Goal: Information Seeking & Learning: Learn about a topic

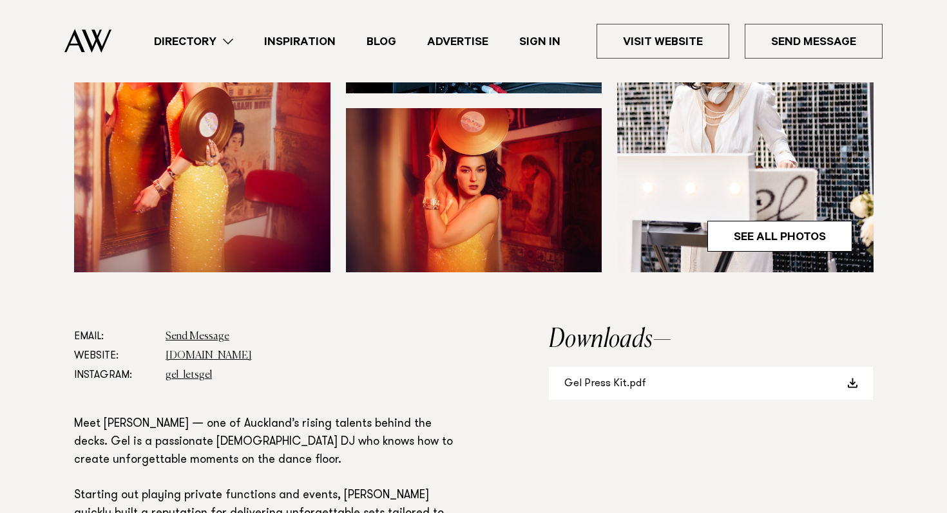
scroll to position [484, 0]
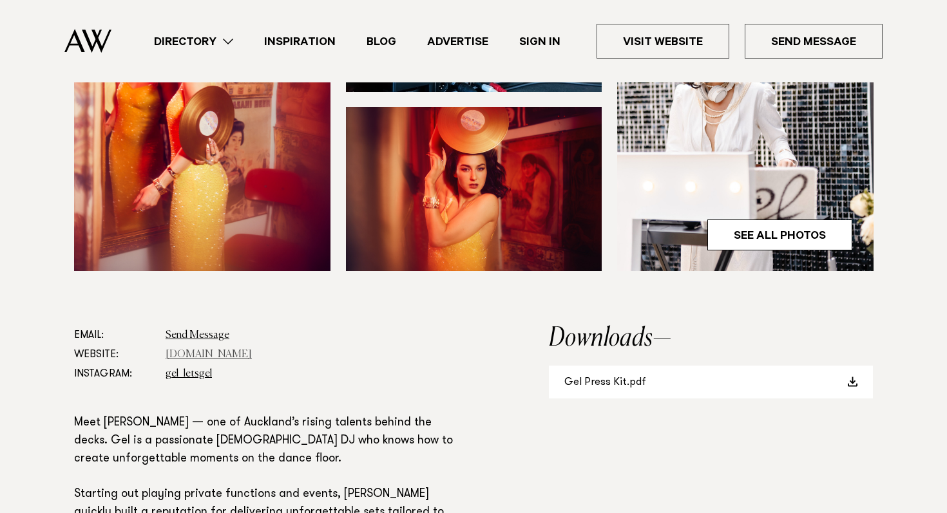
click at [193, 356] on link "www.dj-gel.com" at bounding box center [208, 355] width 86 height 10
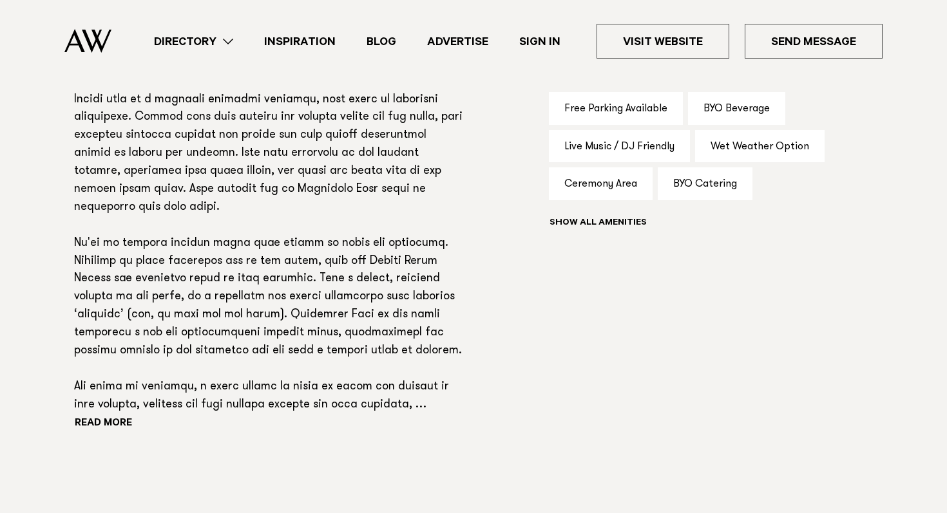
scroll to position [898, 0]
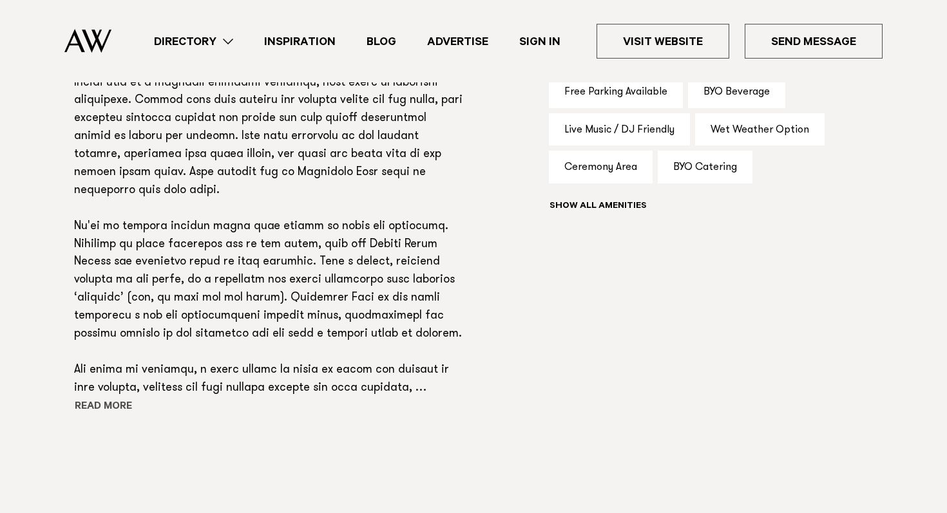
click at [110, 402] on button "Read more" at bounding box center [132, 407] width 116 height 19
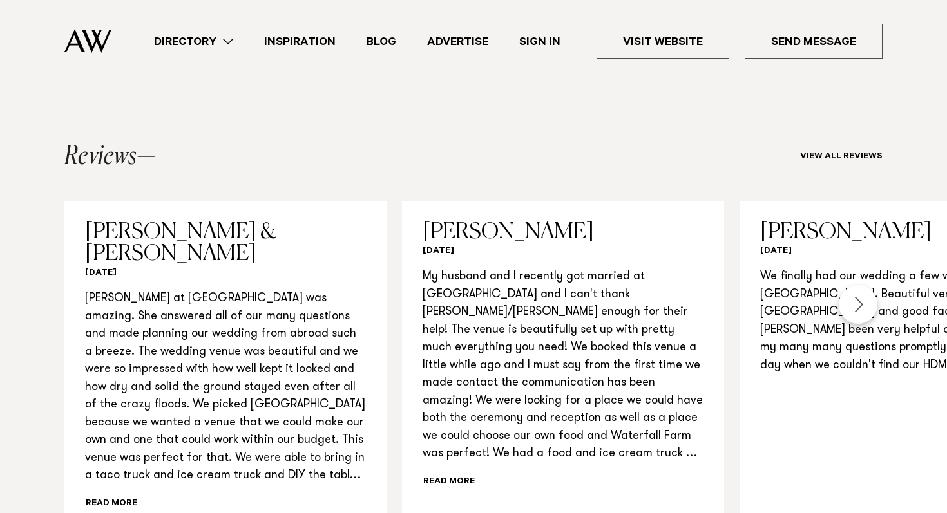
scroll to position [1413, 0]
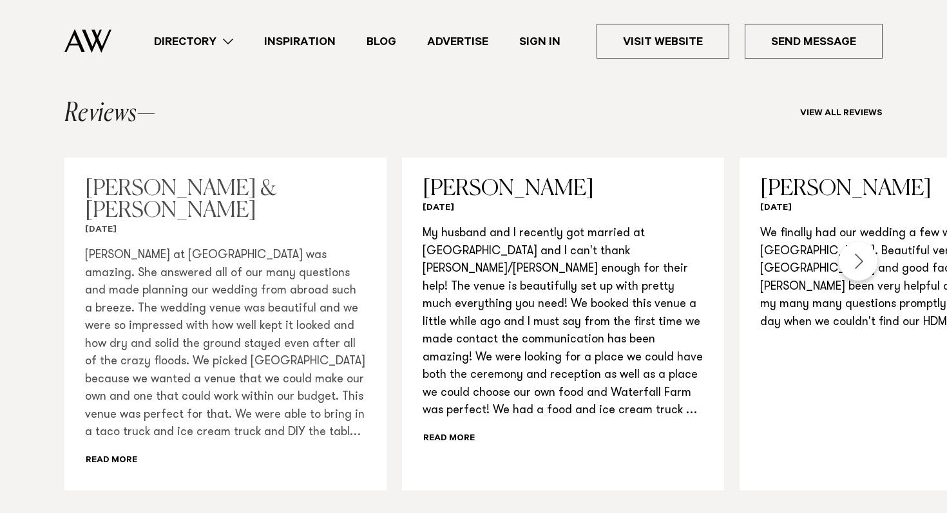
click at [109, 412] on div "Ashley at Waterfall Farm was amazing. She answered all of our many questions an…" at bounding box center [225, 358] width 281 height 223
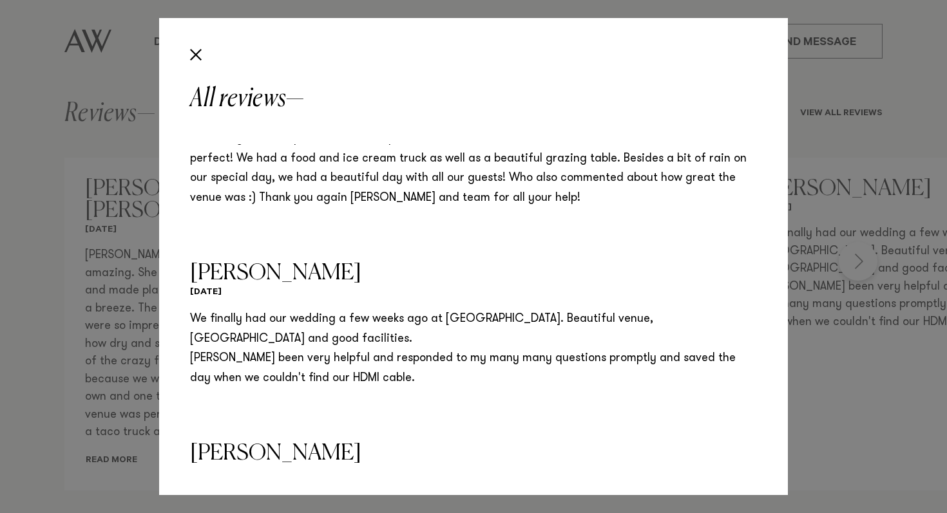
scroll to position [519, 0]
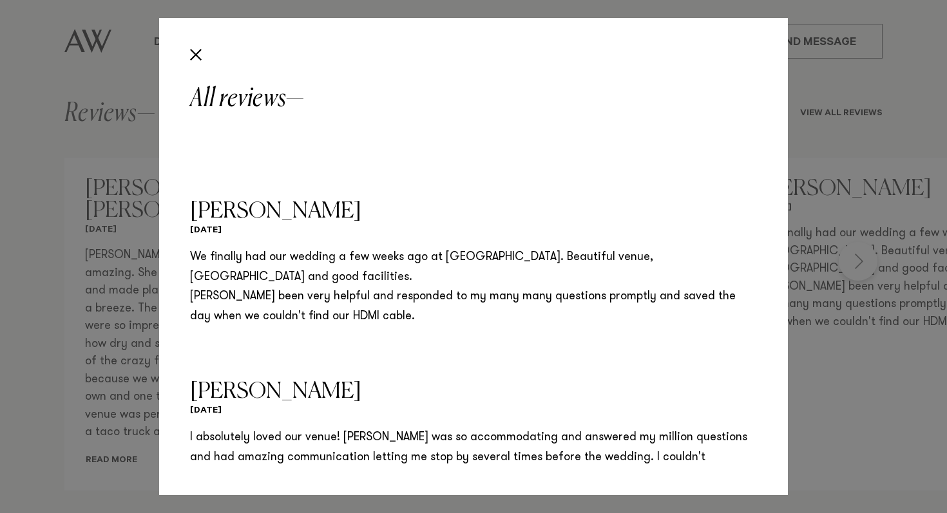
click at [86, 395] on div "All reviews Alan & Camille February 2023 Jayde Tuimaseve March 2022 Vian Amin F…" at bounding box center [473, 256] width 947 height 513
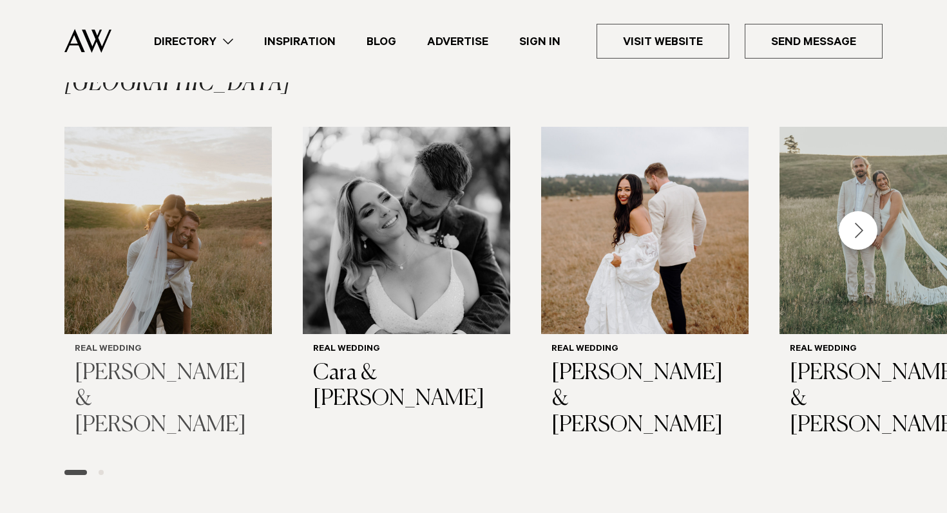
scroll to position [1925, 0]
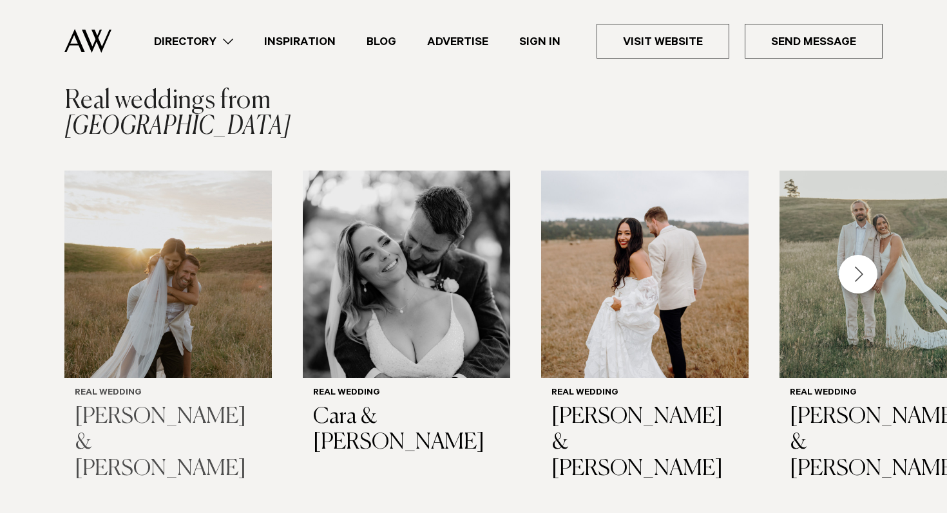
click at [153, 320] on img "1 / 5" at bounding box center [167, 274] width 207 height 207
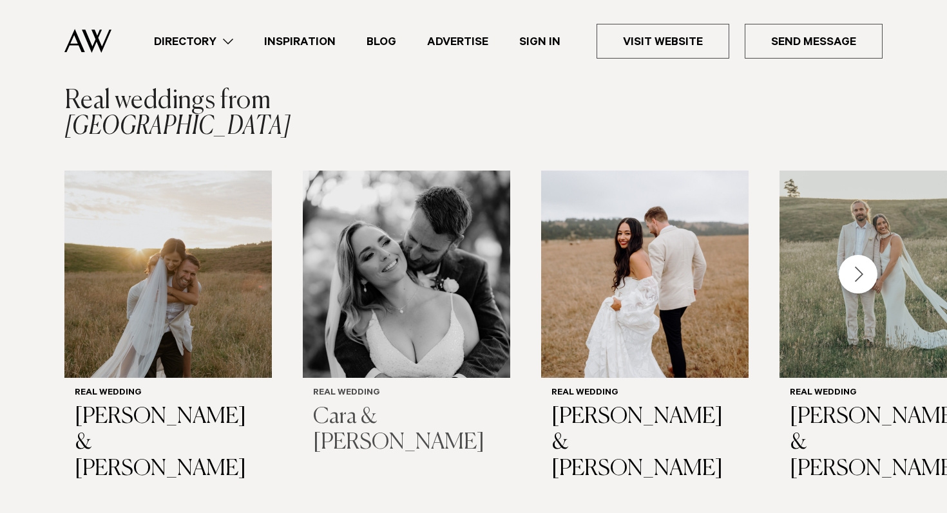
click at [439, 264] on img "2 / 5" at bounding box center [406, 274] width 207 height 207
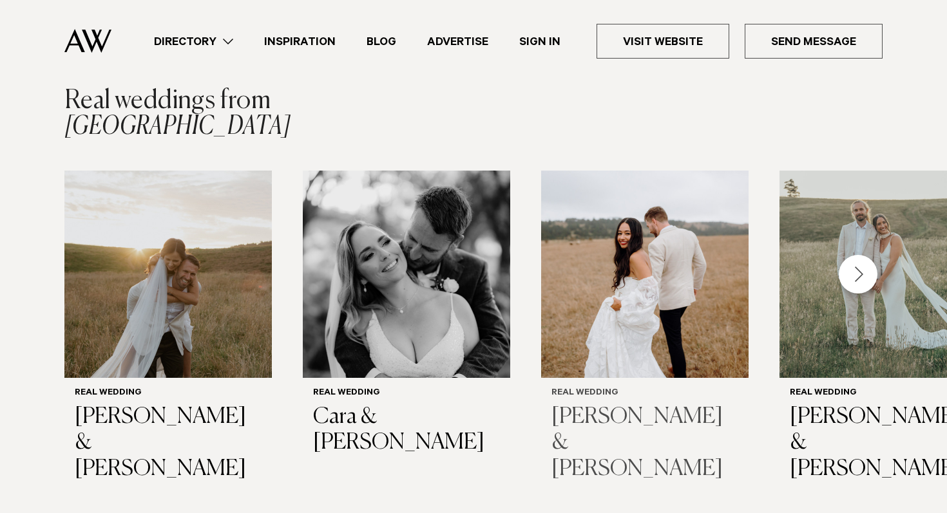
click at [630, 280] on img "3 / 5" at bounding box center [644, 274] width 207 height 207
click at [862, 255] on div "Next slide" at bounding box center [857, 274] width 39 height 39
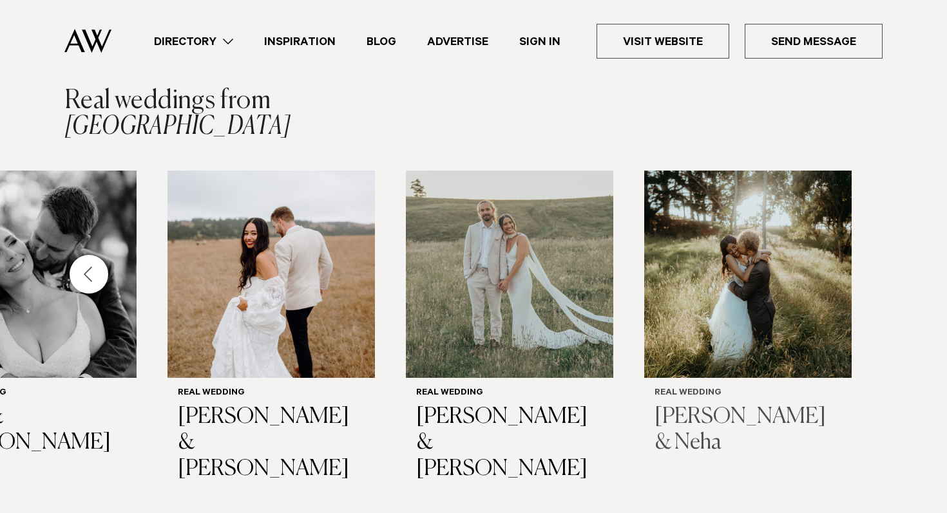
click at [704, 256] on img "5 / 5" at bounding box center [747, 274] width 207 height 207
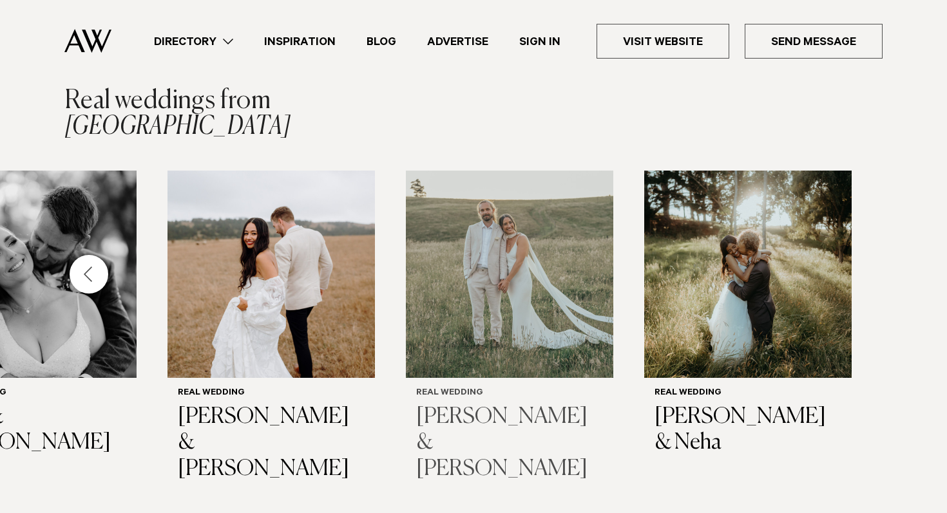
click at [487, 277] on img "4 / 5" at bounding box center [509, 274] width 207 height 207
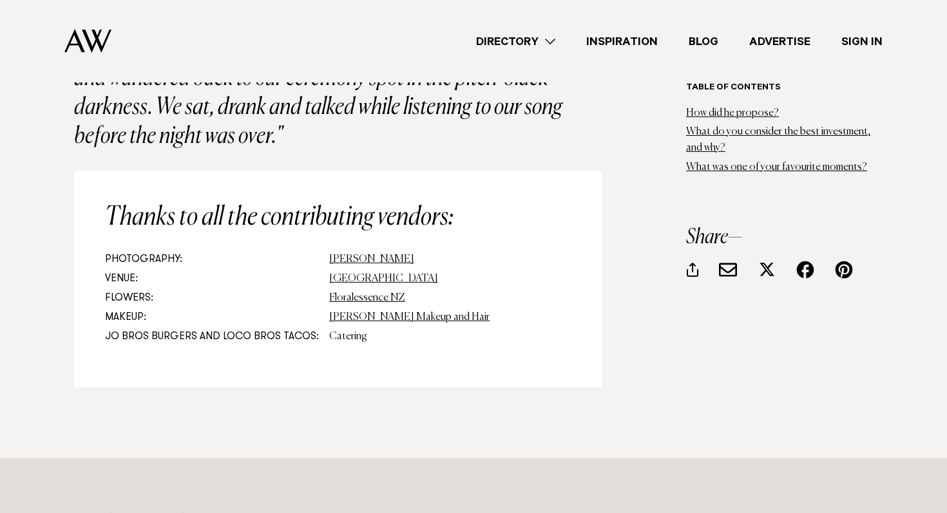
scroll to position [11190, 0]
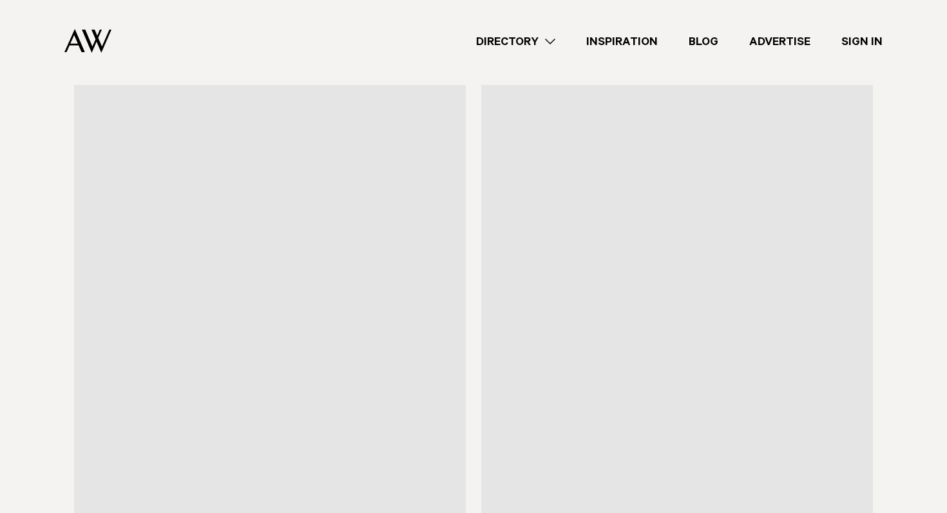
scroll to position [6781, 0]
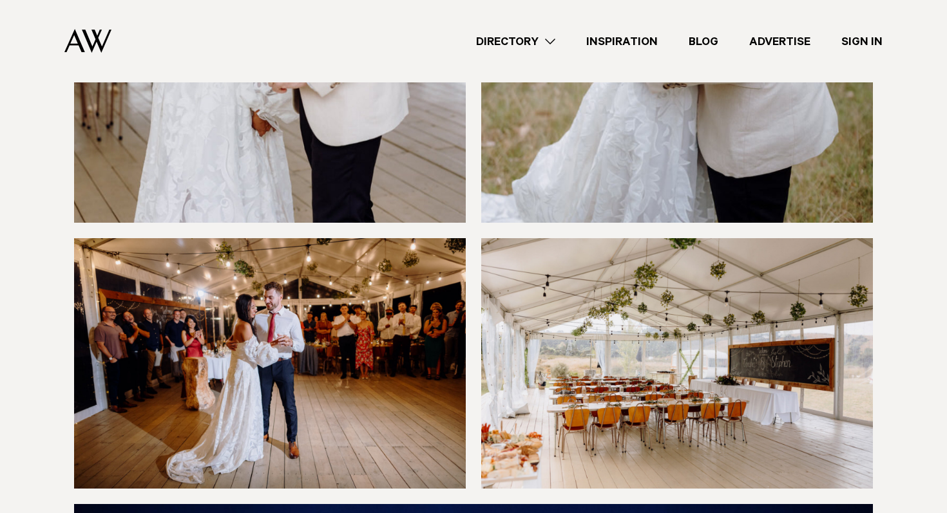
scroll to position [7514, 0]
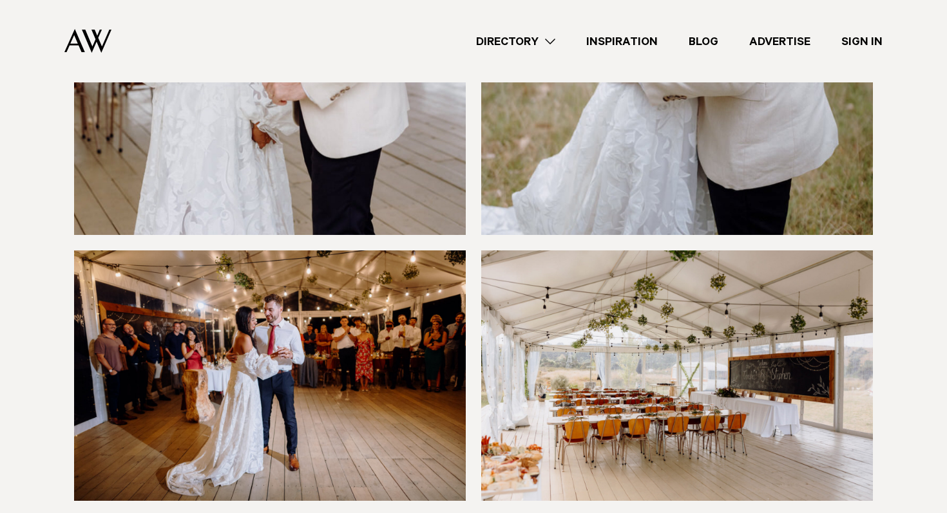
click at [587, 380] on img at bounding box center [677, 375] width 392 height 250
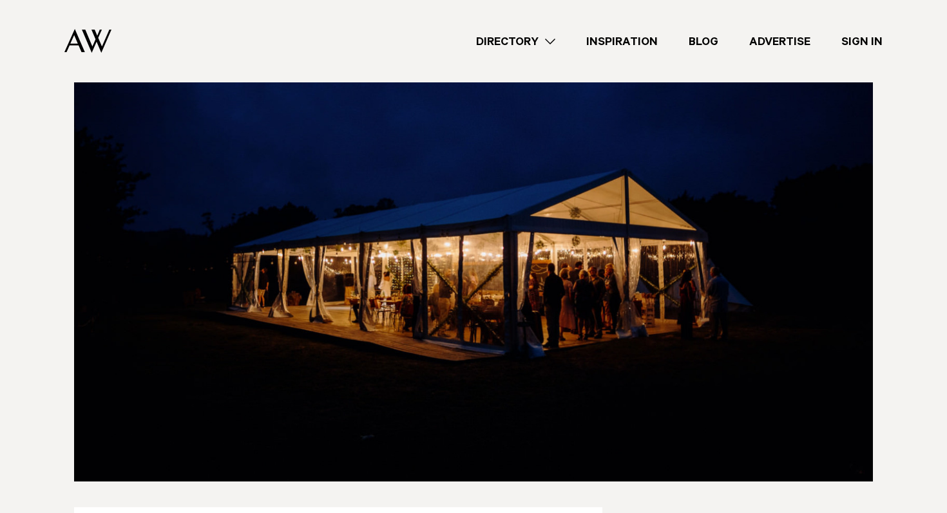
scroll to position [8063, 0]
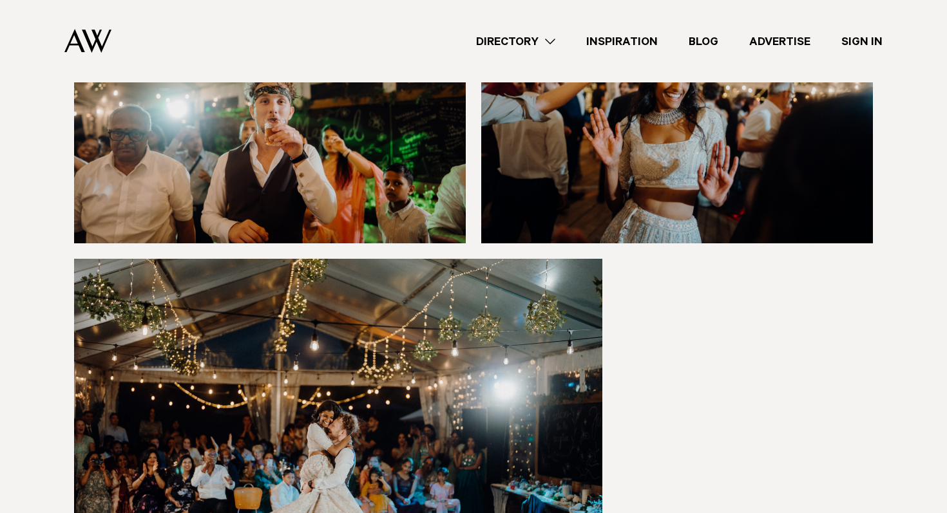
scroll to position [11928, 0]
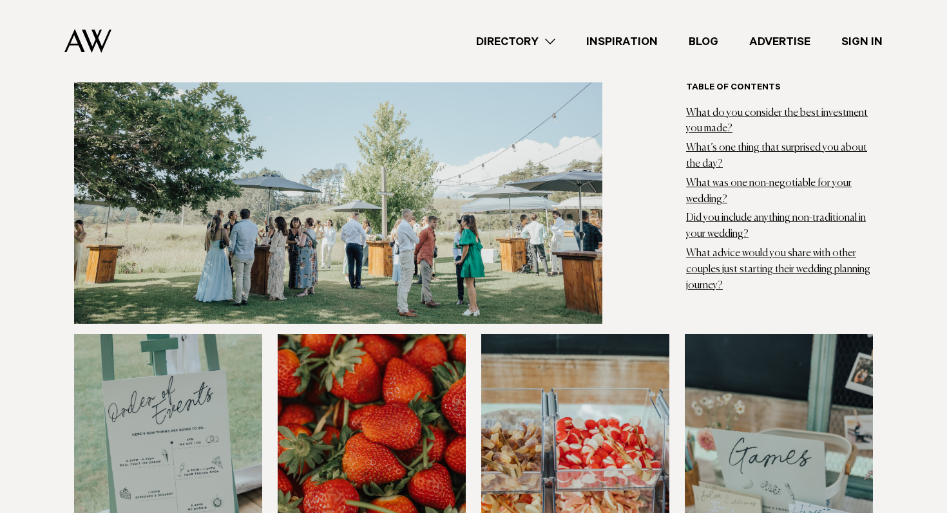
scroll to position [9550, 0]
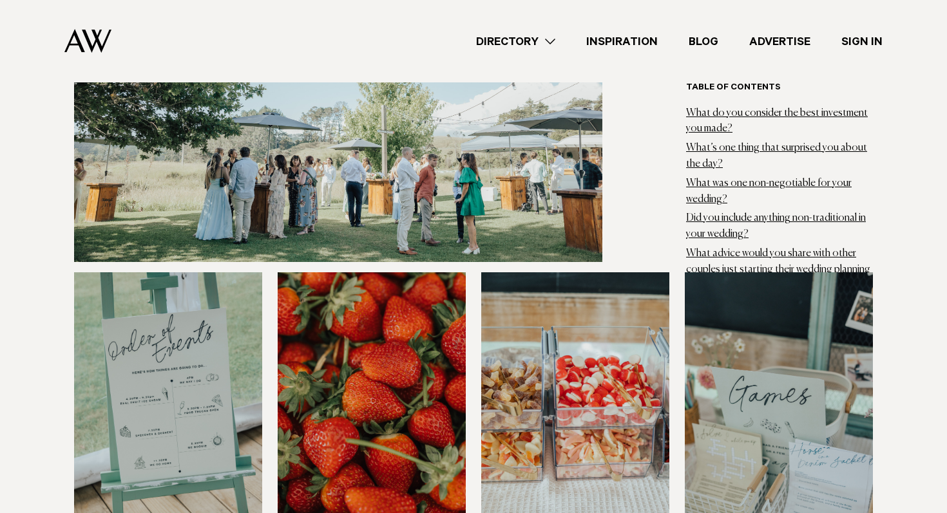
click at [196, 369] on img at bounding box center [168, 398] width 188 height 252
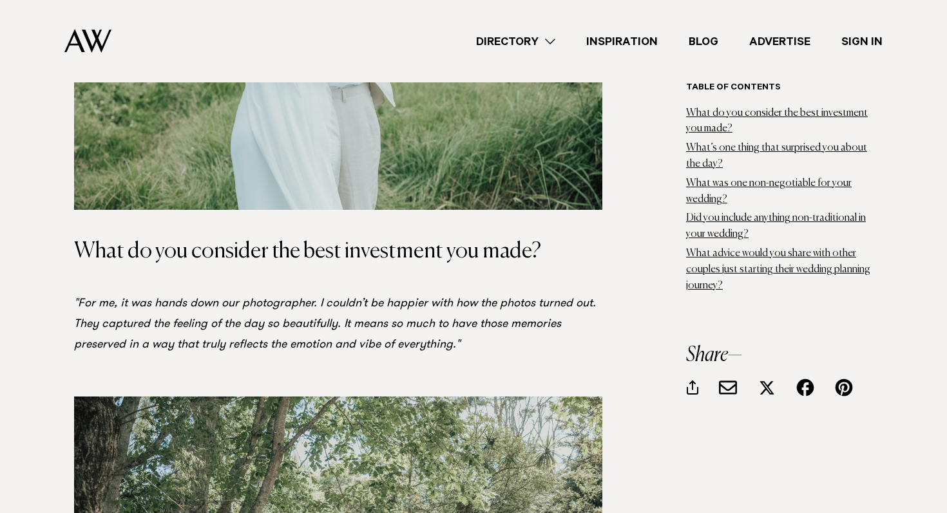
scroll to position [3940, 0]
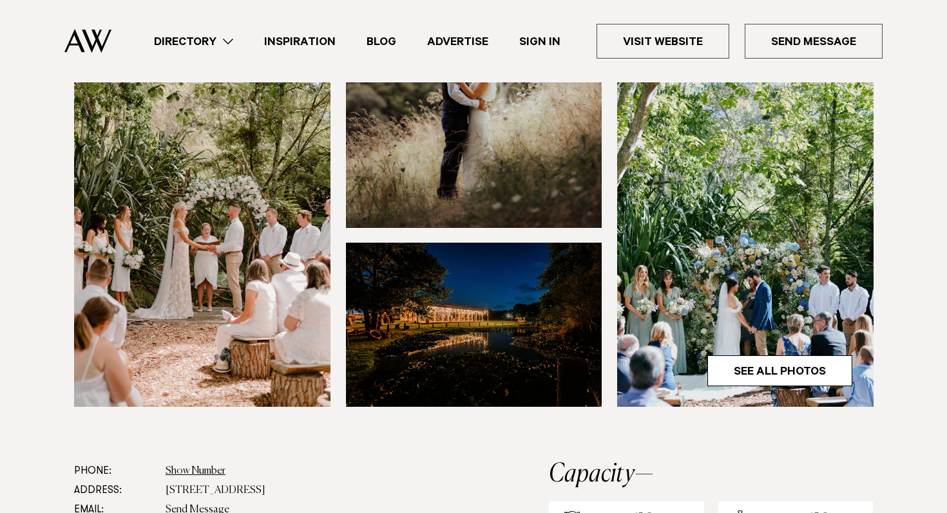
scroll to position [361, 0]
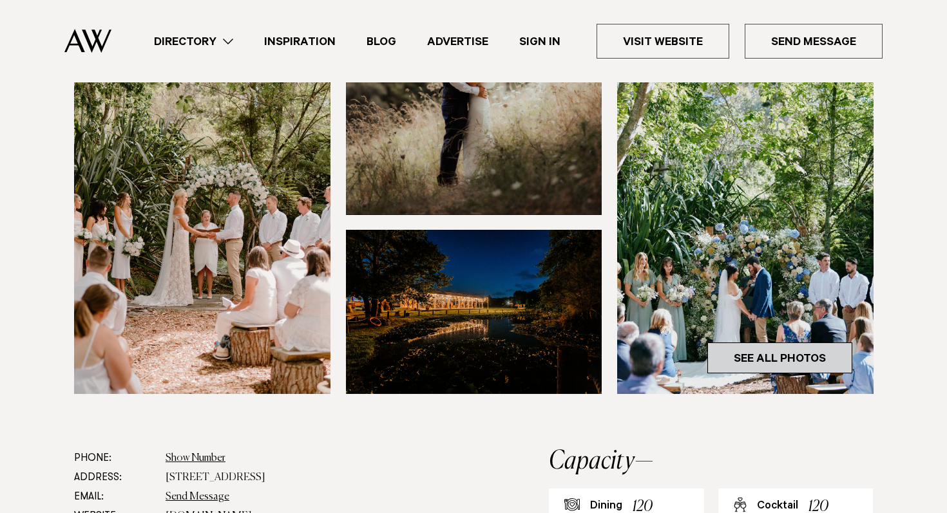
click at [777, 362] on link "See All Photos" at bounding box center [779, 358] width 145 height 31
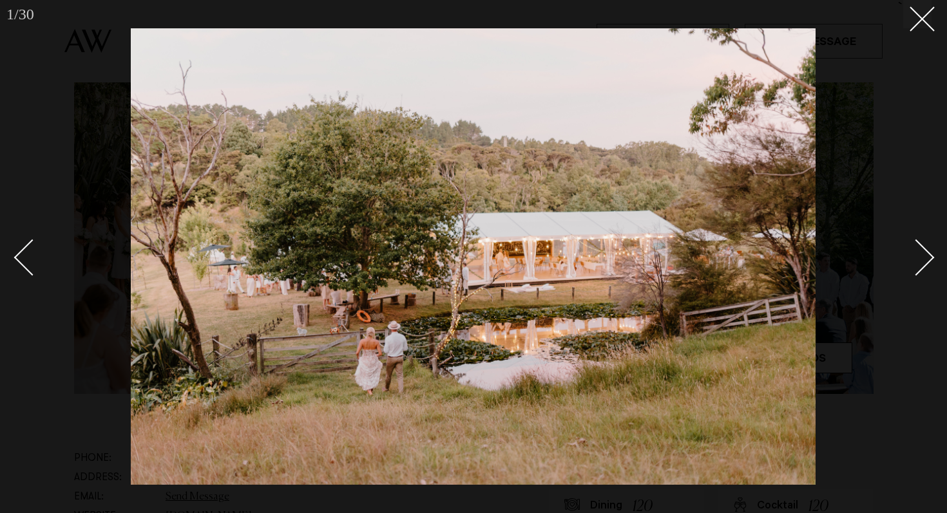
click at [927, 256] on div "Next slide" at bounding box center [916, 257] width 37 height 37
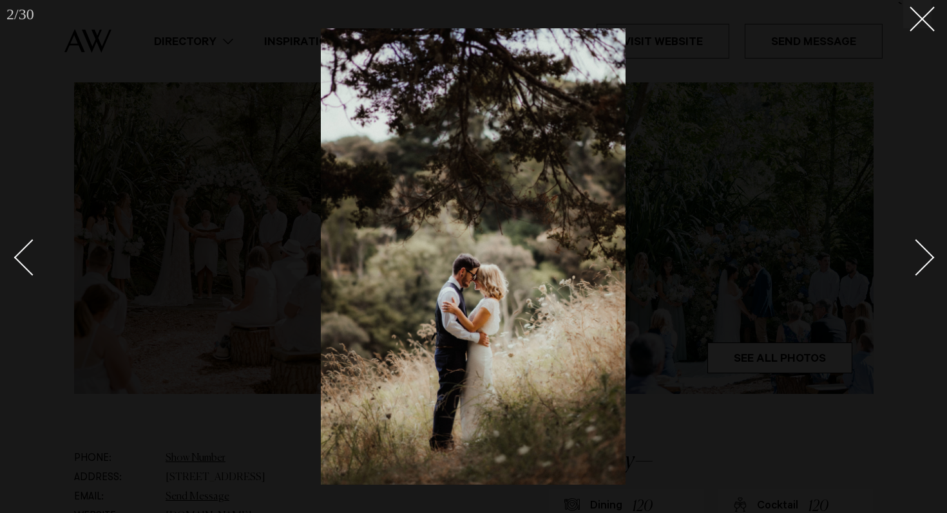
click at [927, 256] on div "Next slide" at bounding box center [916, 257] width 37 height 37
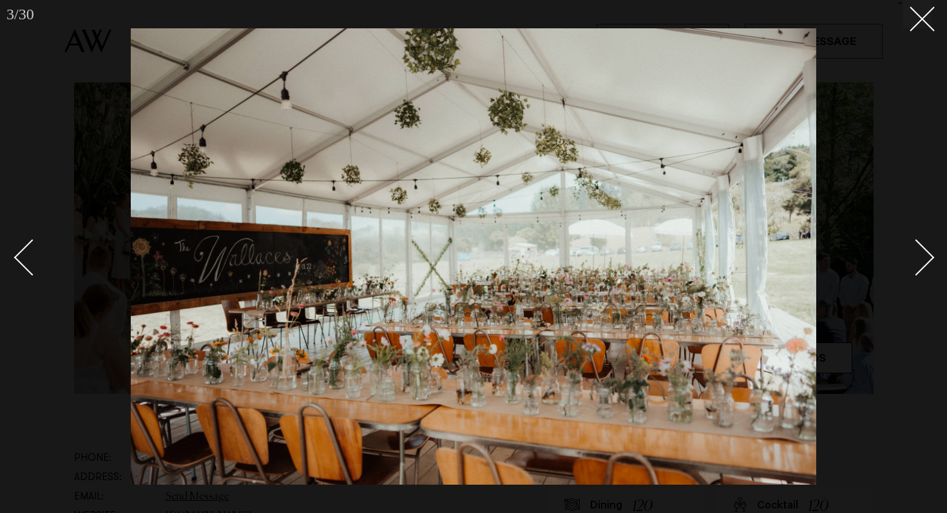
click at [928, 258] on div "Next slide" at bounding box center [916, 257] width 37 height 37
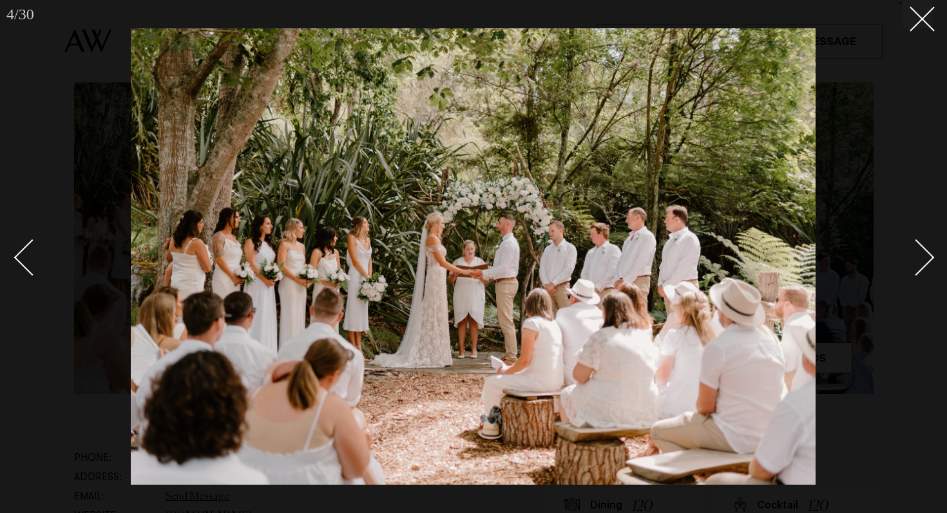
click at [928, 258] on div "Next slide" at bounding box center [916, 257] width 37 height 37
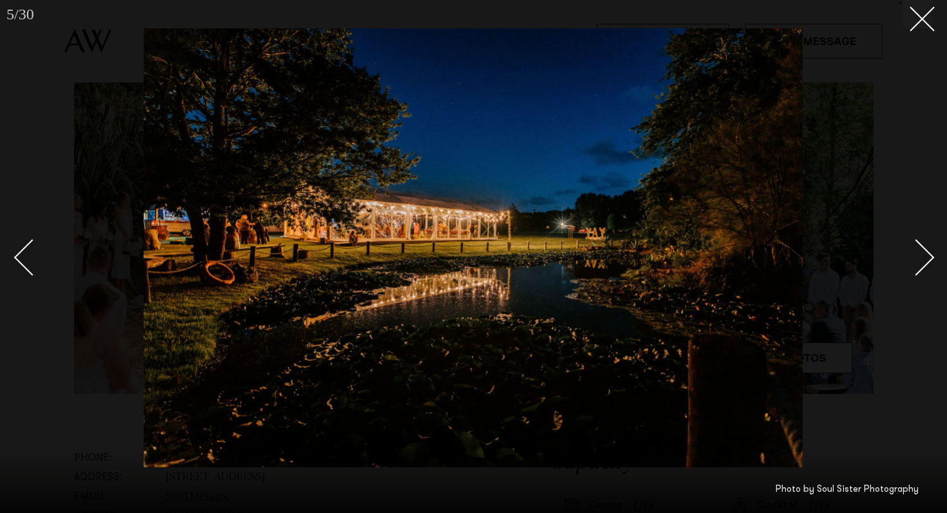
click at [928, 258] on div "Next slide" at bounding box center [916, 257] width 37 height 37
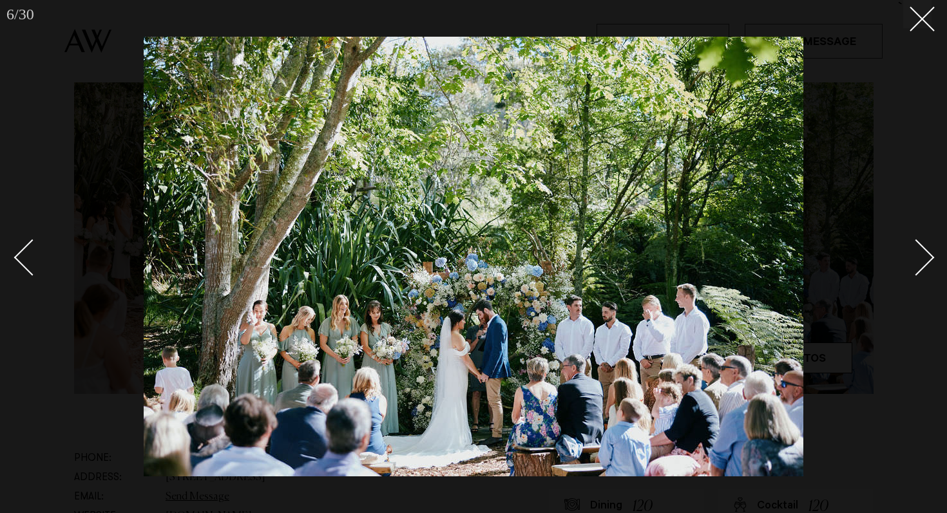
click at [928, 258] on div "Next slide" at bounding box center [916, 257] width 37 height 37
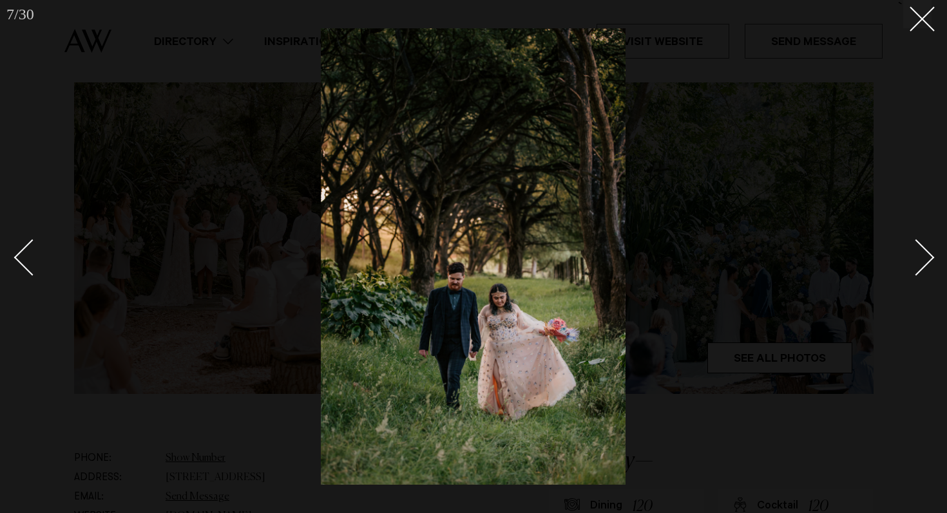
click at [928, 258] on div "Next slide" at bounding box center [916, 257] width 37 height 37
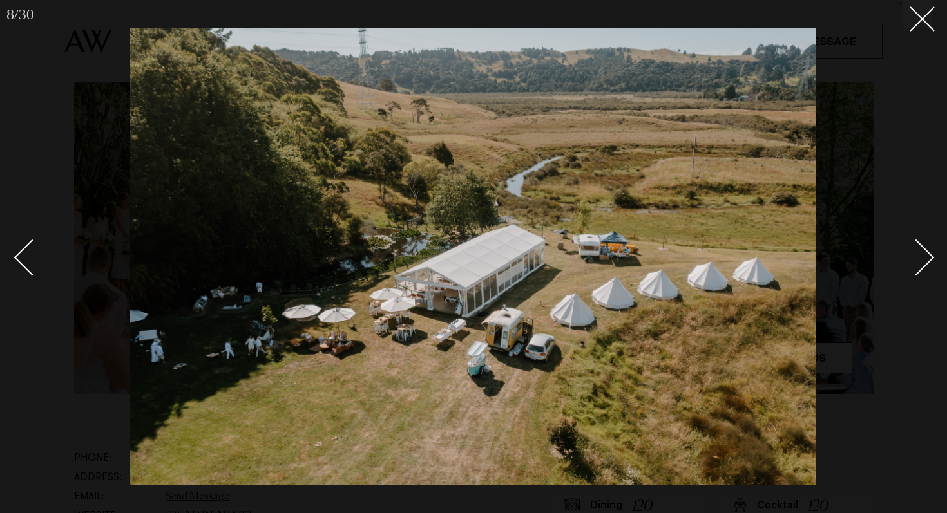
click at [928, 258] on div "Next slide" at bounding box center [916, 257] width 37 height 37
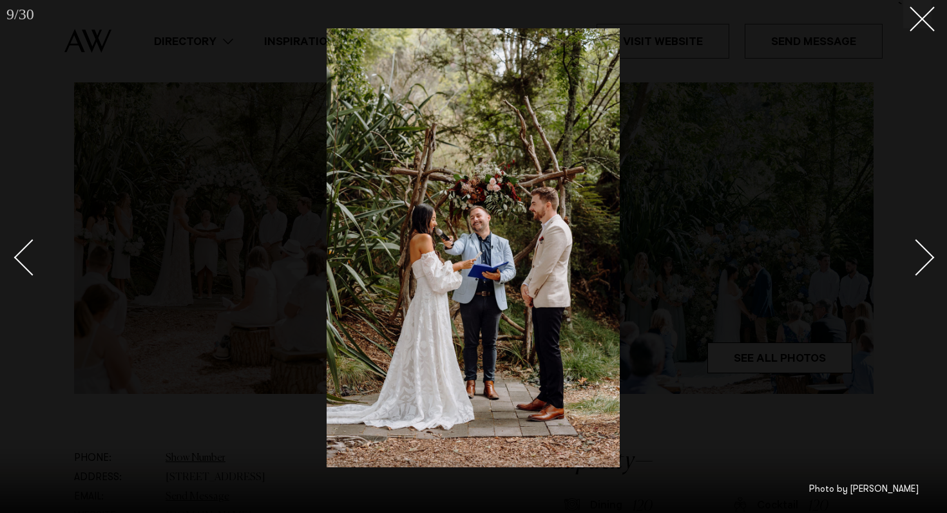
click at [928, 258] on div "Next slide" at bounding box center [916, 257] width 37 height 37
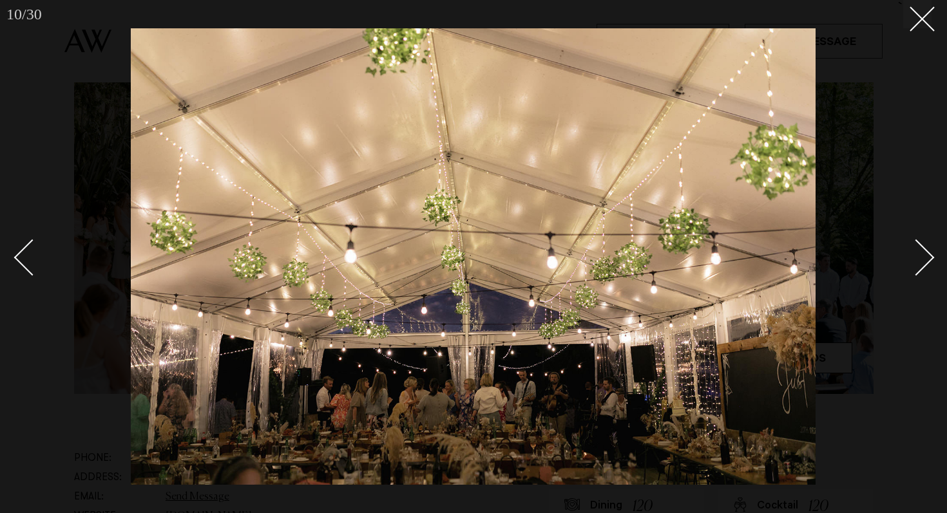
click at [928, 258] on div "Next slide" at bounding box center [916, 257] width 37 height 37
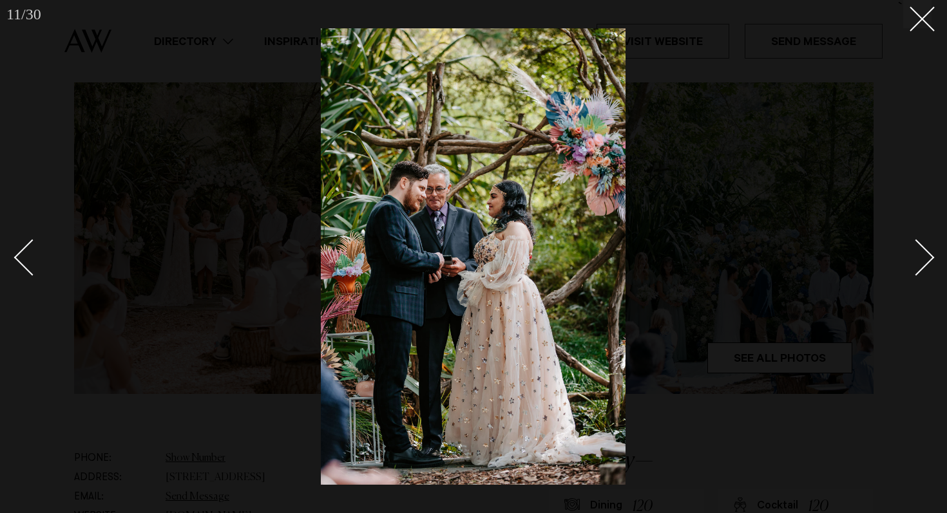
click at [928, 258] on div "Next slide" at bounding box center [916, 257] width 37 height 37
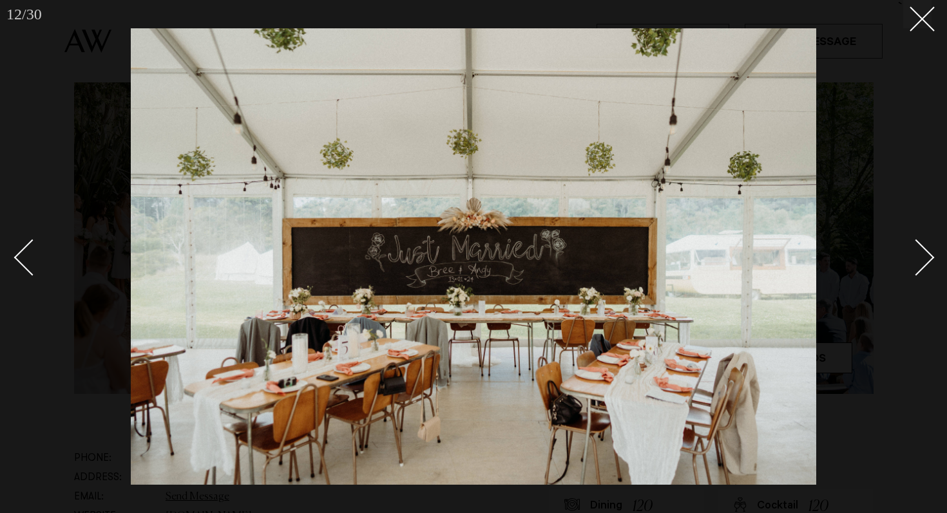
click at [928, 258] on div "Next slide" at bounding box center [916, 257] width 37 height 37
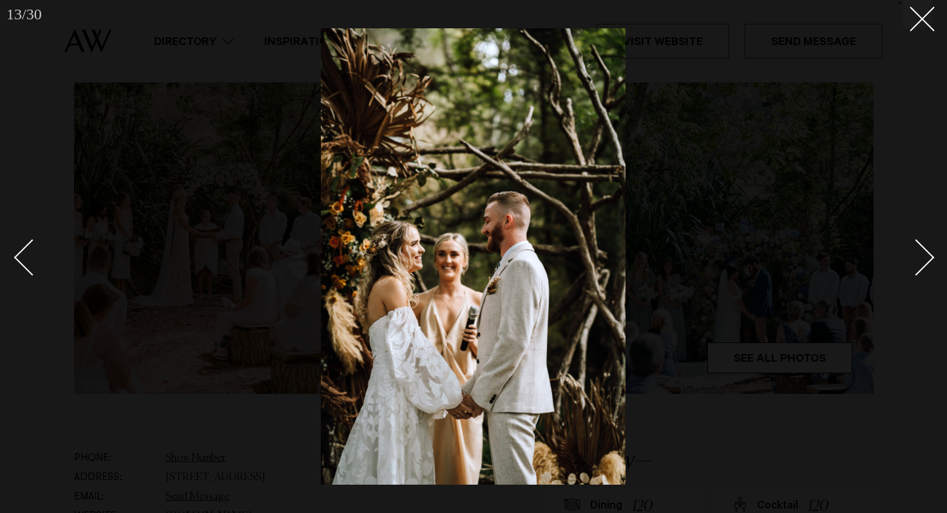
click at [928, 258] on div "Next slide" at bounding box center [916, 257] width 37 height 37
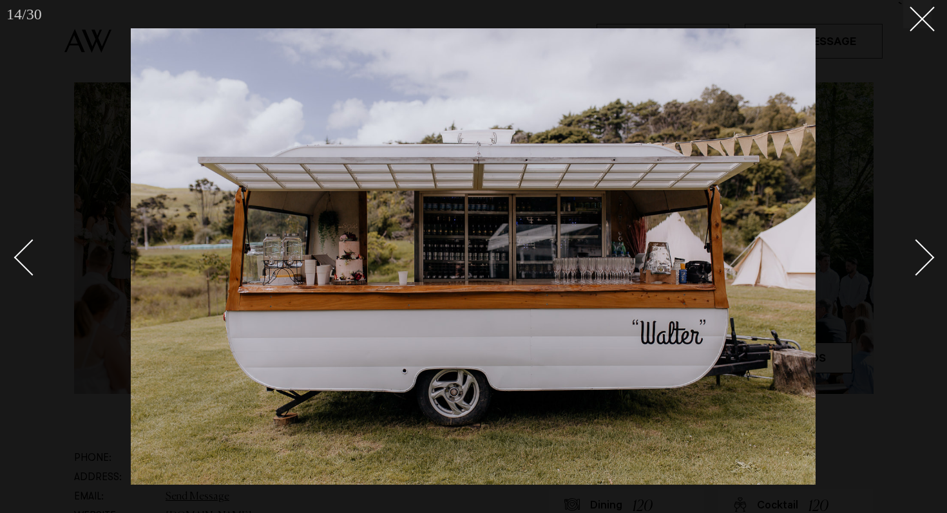
click at [928, 258] on div "Next slide" at bounding box center [916, 257] width 37 height 37
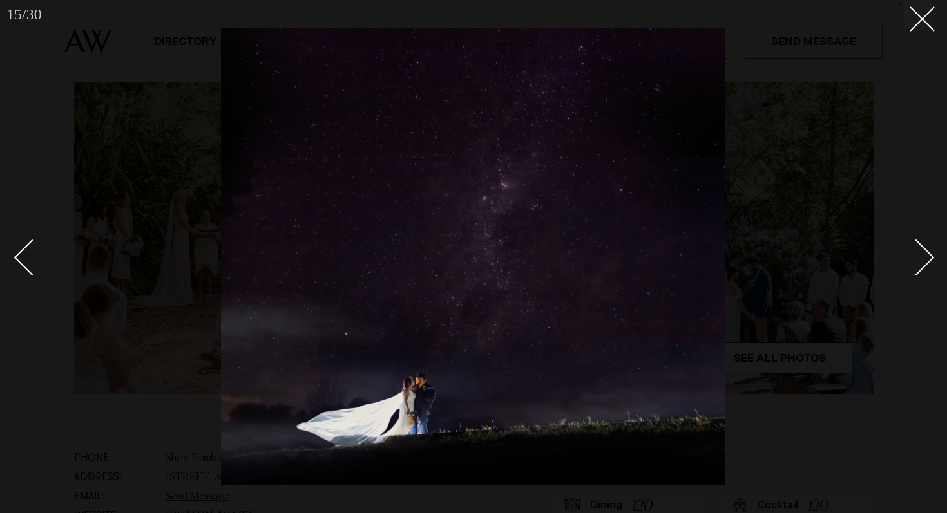
click at [928, 258] on div "Next slide" at bounding box center [916, 257] width 37 height 37
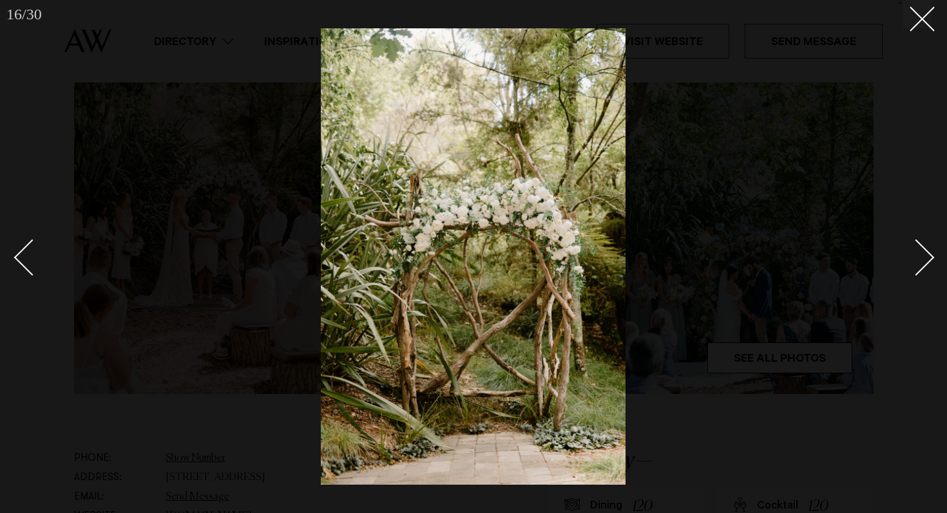
click at [928, 258] on div "Next slide" at bounding box center [916, 257] width 37 height 37
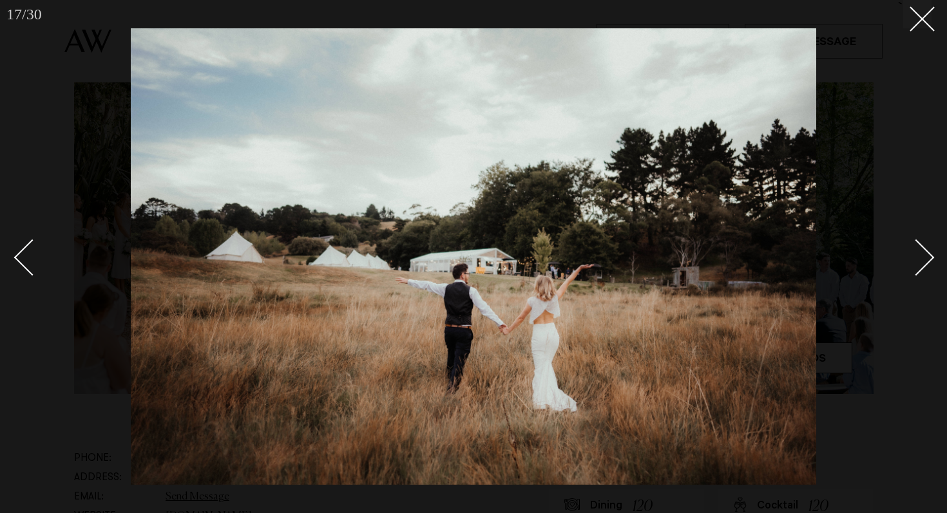
click at [928, 258] on div "Next slide" at bounding box center [916, 257] width 37 height 37
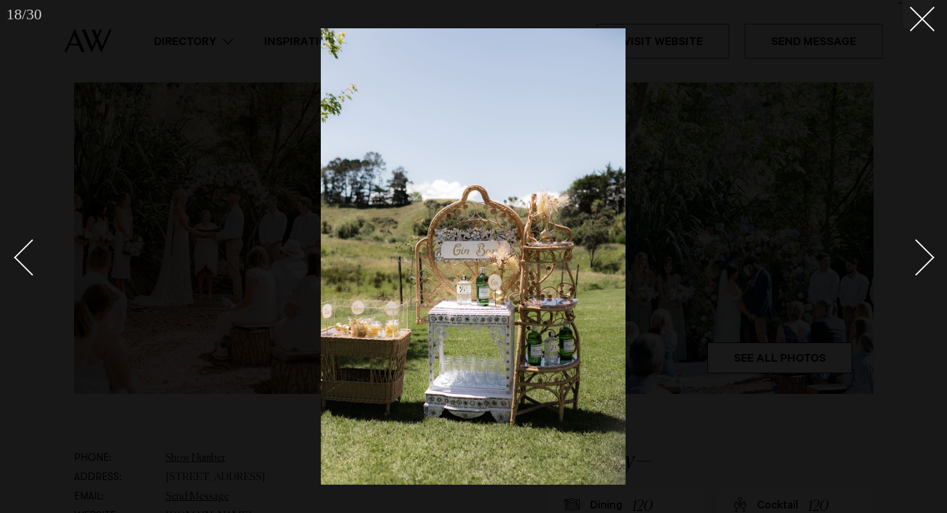
click at [928, 258] on div "Next slide" at bounding box center [916, 257] width 37 height 37
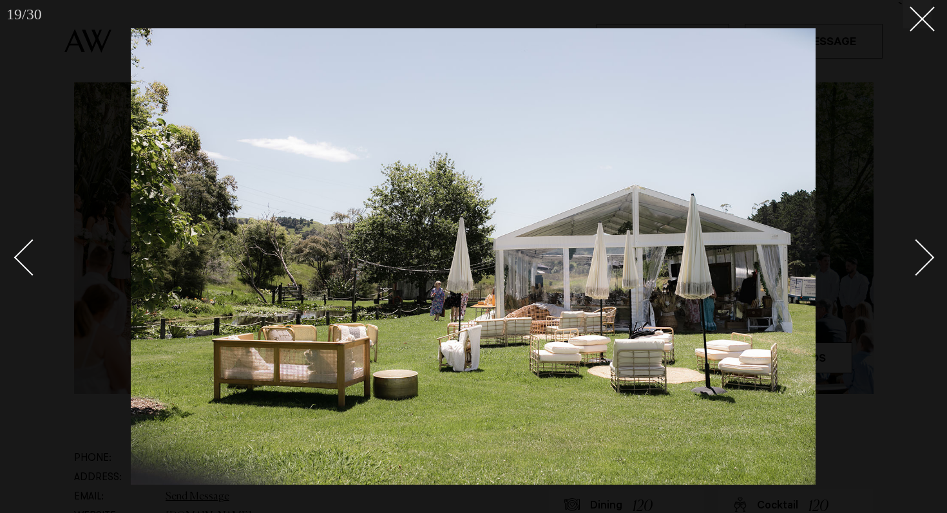
click at [928, 258] on div "Next slide" at bounding box center [916, 257] width 37 height 37
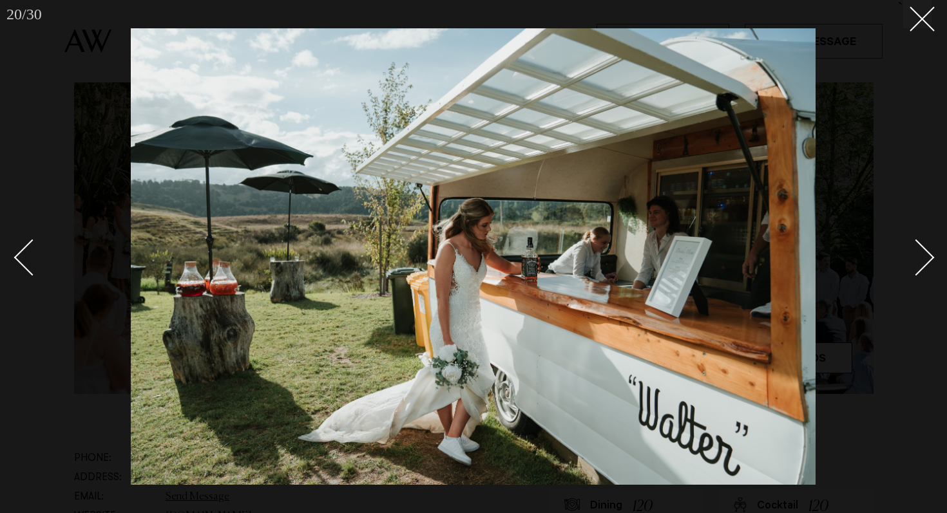
click at [928, 259] on div "Next slide" at bounding box center [916, 257] width 37 height 37
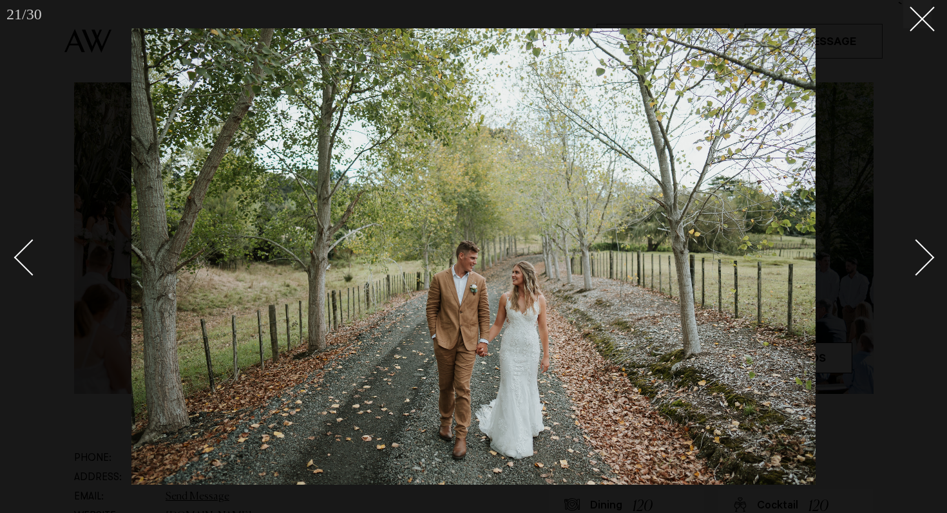
click at [928, 260] on div "Next slide" at bounding box center [916, 257] width 37 height 37
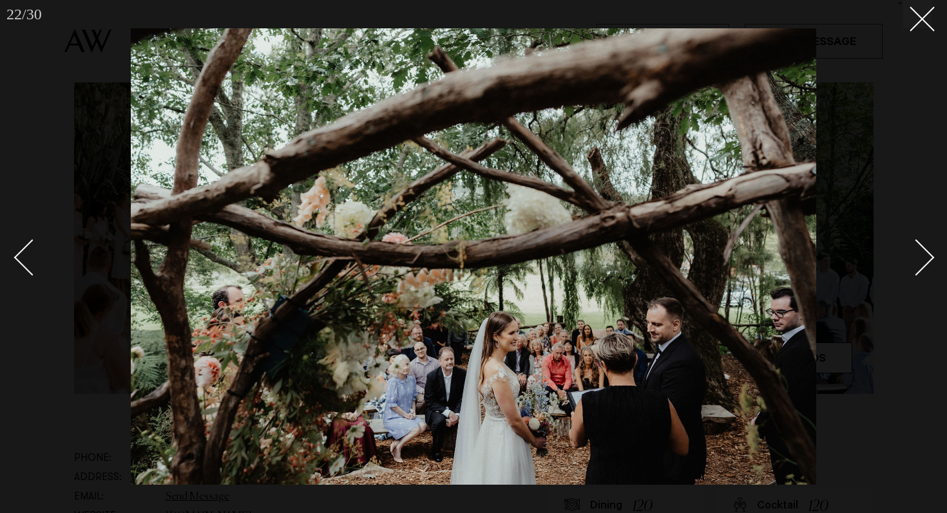
click at [928, 260] on div "Next slide" at bounding box center [916, 257] width 37 height 37
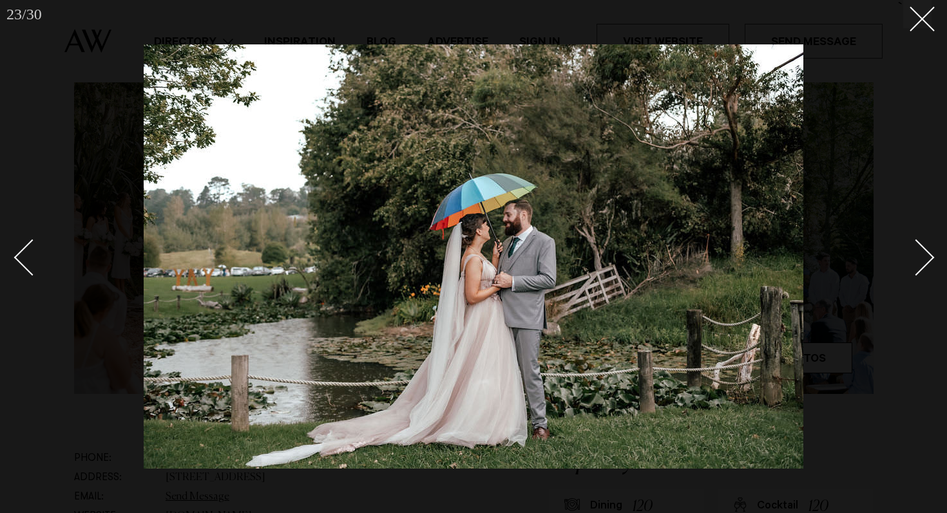
click at [928, 260] on div "Next slide" at bounding box center [916, 257] width 37 height 37
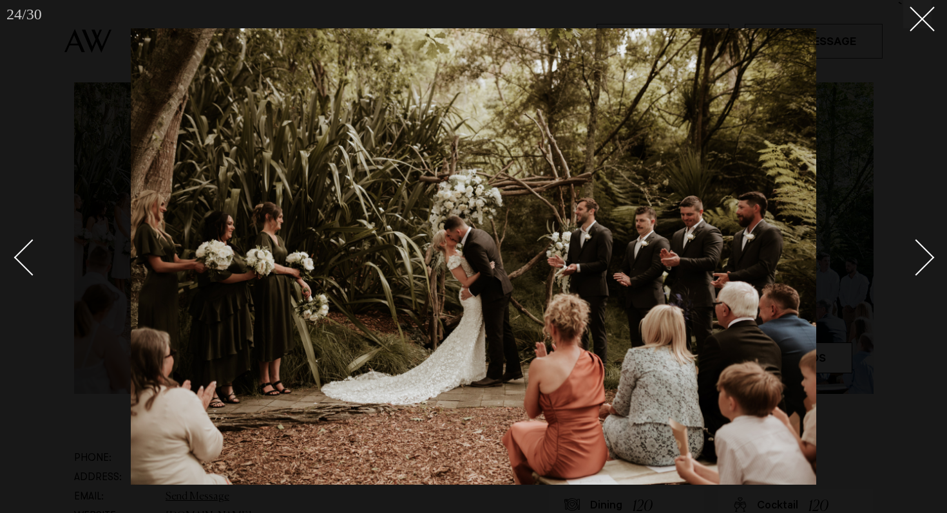
click at [941, 256] on div at bounding box center [473, 256] width 947 height 513
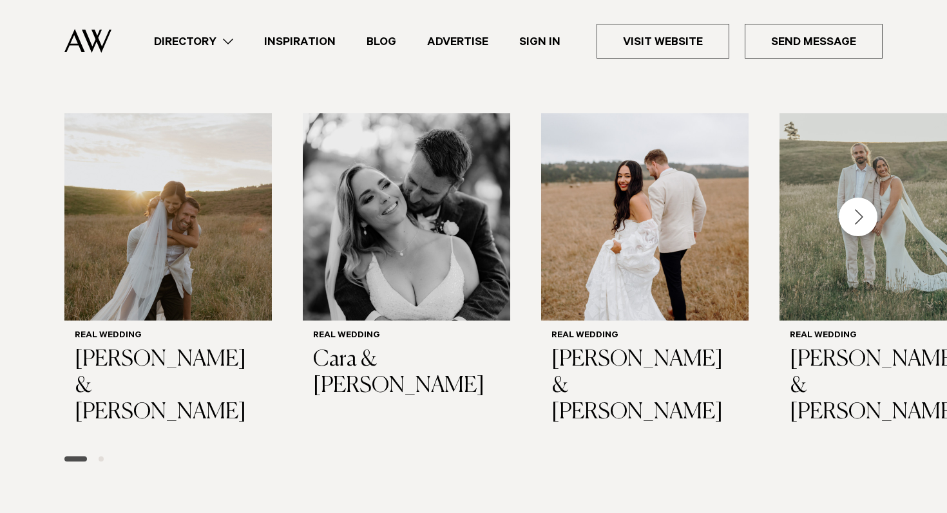
scroll to position [1808, 0]
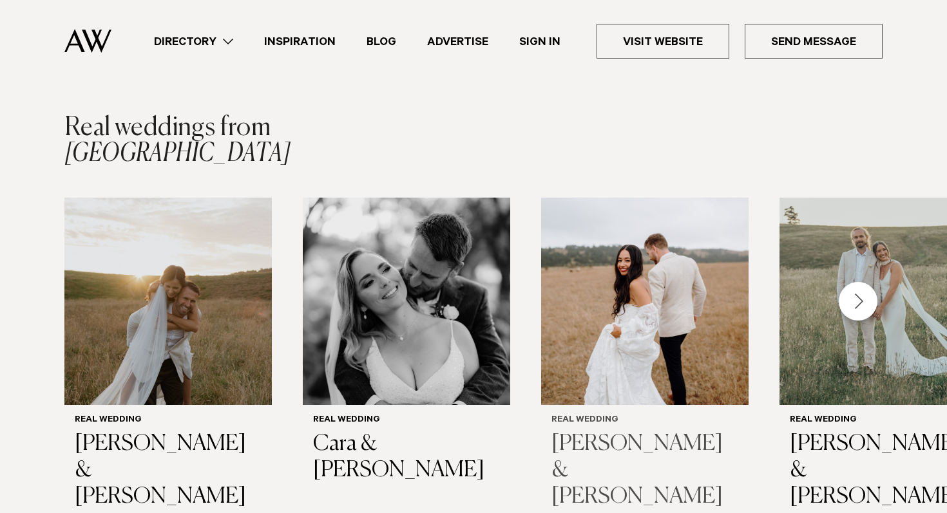
click at [582, 355] on img "3 / 5" at bounding box center [644, 301] width 207 height 207
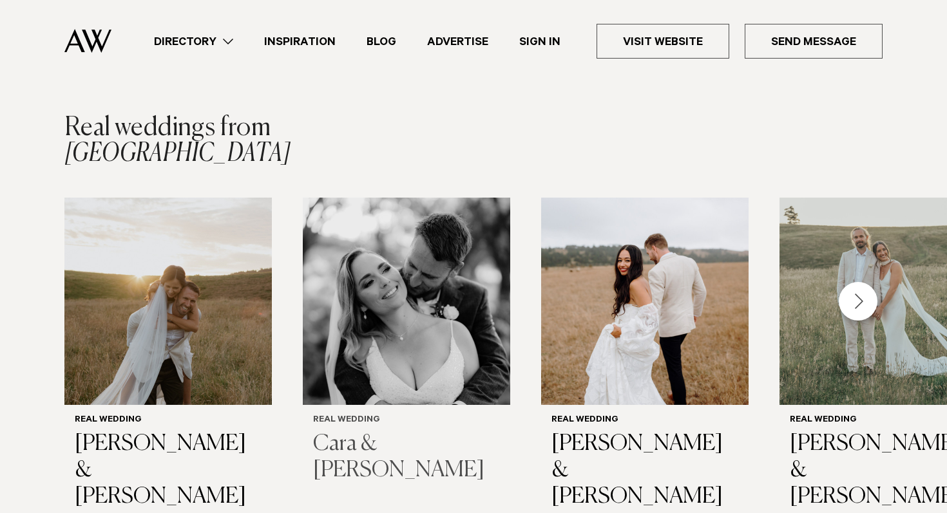
click at [412, 250] on img "2 / 5" at bounding box center [406, 301] width 207 height 207
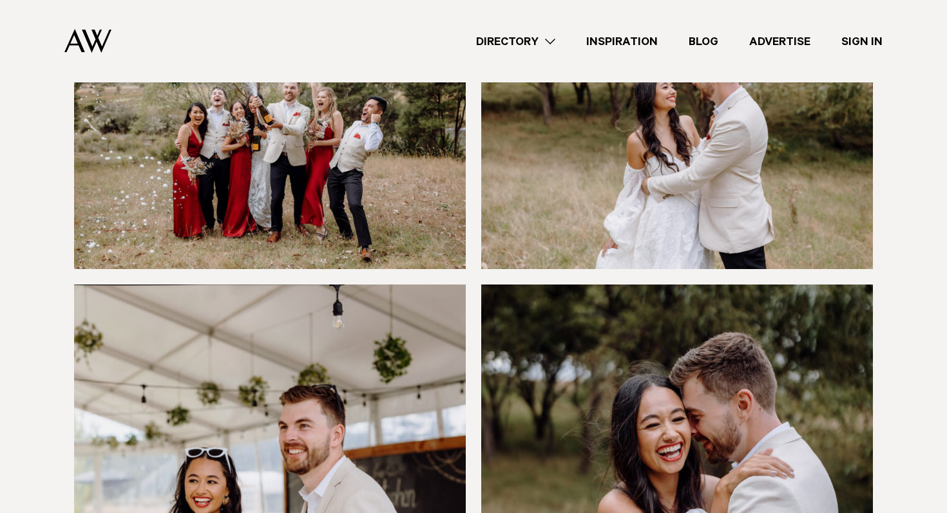
scroll to position [6767, 0]
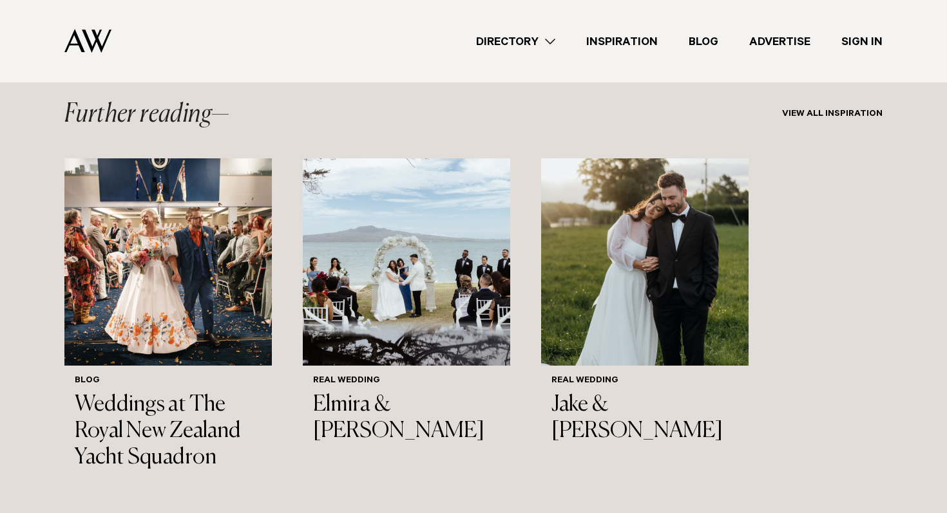
scroll to position [12027, 0]
